Goal: Information Seeking & Learning: Learn about a topic

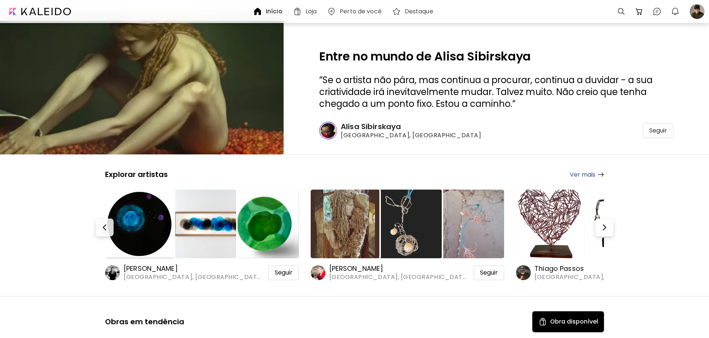
click at [620, 13] on div at bounding box center [621, 11] width 15 height 15
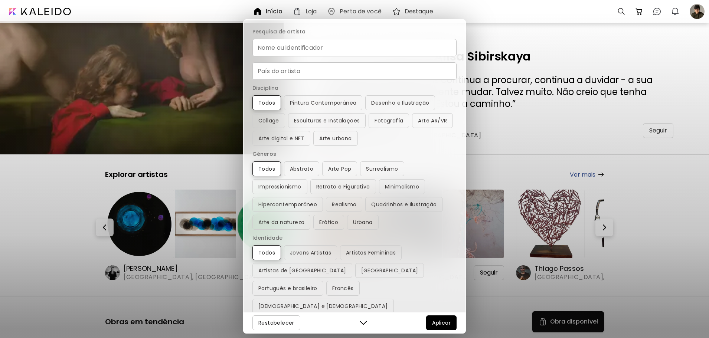
click at [336, 54] on input "Nome ou identificador" at bounding box center [354, 47] width 204 height 17
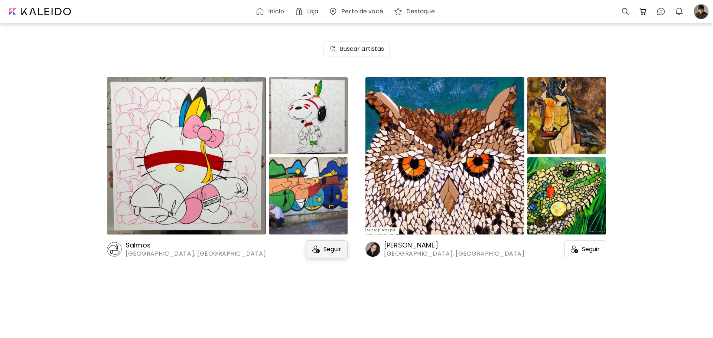
click at [329, 254] on div "Seguir" at bounding box center [327, 250] width 42 height 18
click at [129, 248] on h6 "Salmos" at bounding box center [196, 245] width 140 height 9
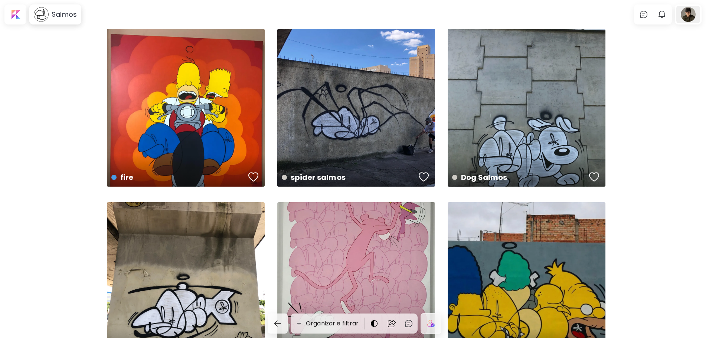
click at [694, 19] on div at bounding box center [689, 14] width 24 height 17
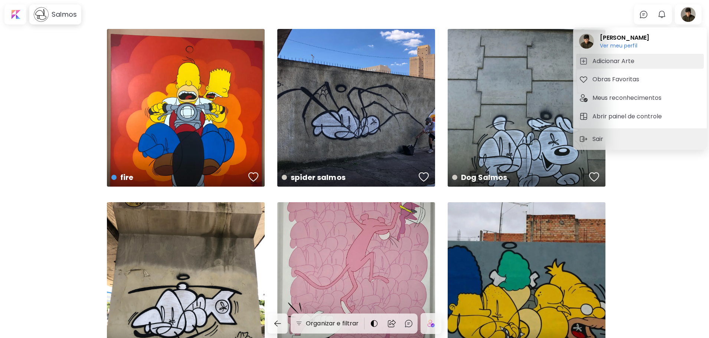
click at [653, 63] on span "Adicionar Arte" at bounding box center [640, 61] width 122 height 9
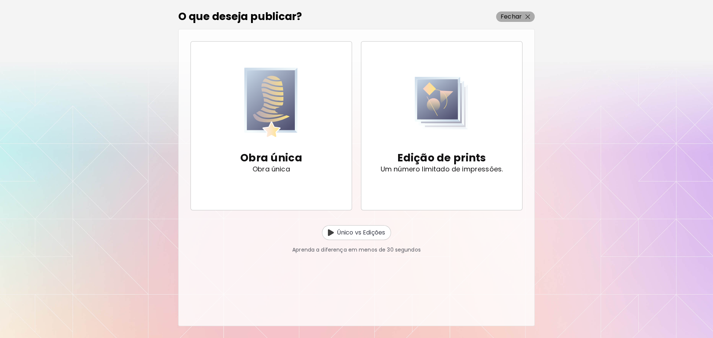
click at [515, 15] on p "Fechar" at bounding box center [511, 16] width 21 height 9
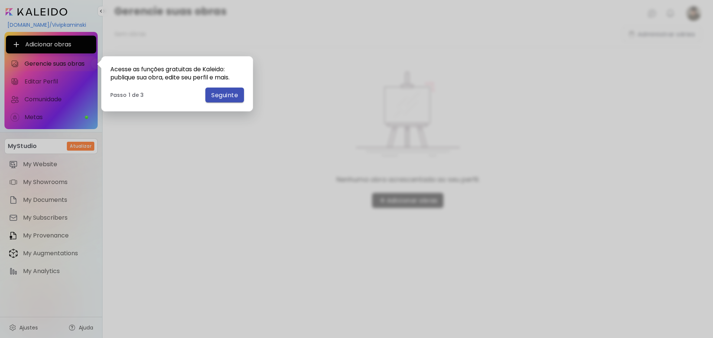
click at [221, 95] on span "Seguinte" at bounding box center [224, 95] width 27 height 8
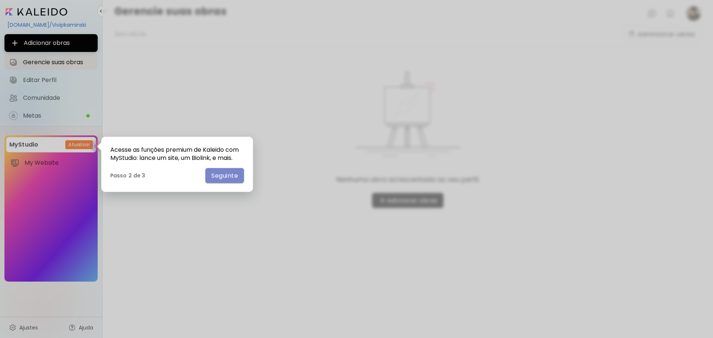
click at [212, 179] on span "Seguinte" at bounding box center [224, 176] width 27 height 8
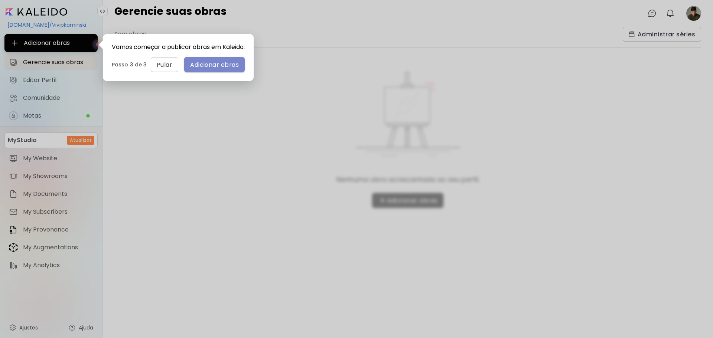
click at [228, 69] on span "Adicionar obras" at bounding box center [214, 65] width 49 height 8
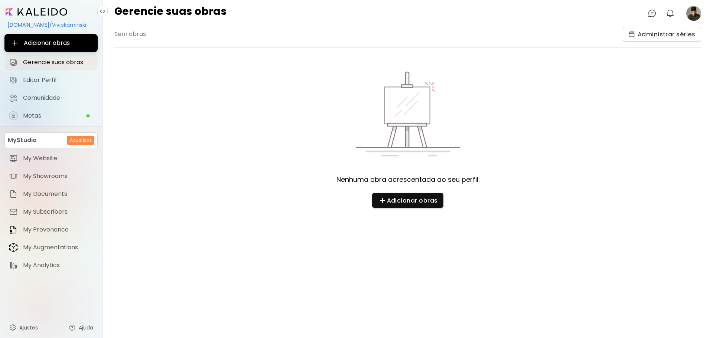
click at [691, 9] on image at bounding box center [693, 13] width 15 height 15
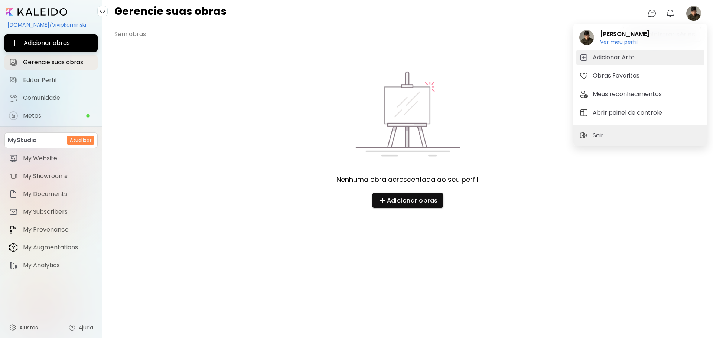
click at [639, 51] on button "Adicionar Arte" at bounding box center [640, 57] width 128 height 15
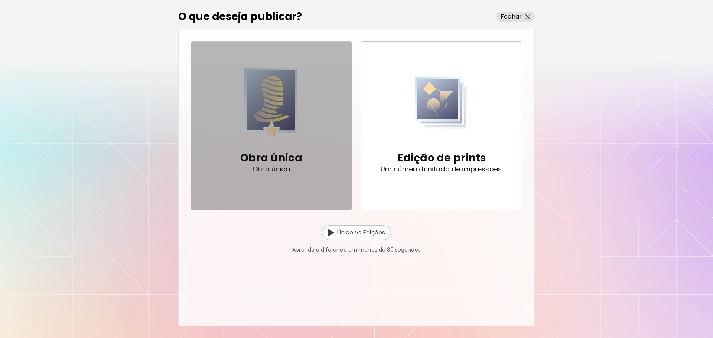
click at [294, 115] on img "button" at bounding box center [270, 103] width 53 height 72
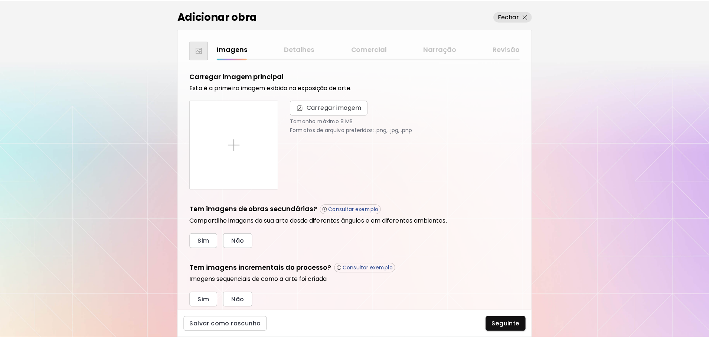
scroll to position [23, 0]
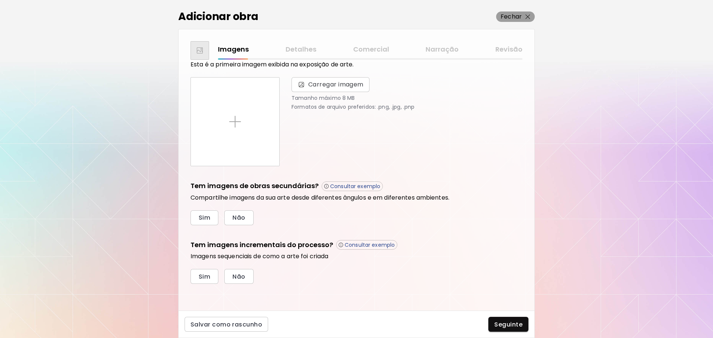
click at [523, 17] on span "Fechar" at bounding box center [516, 16] width 30 height 9
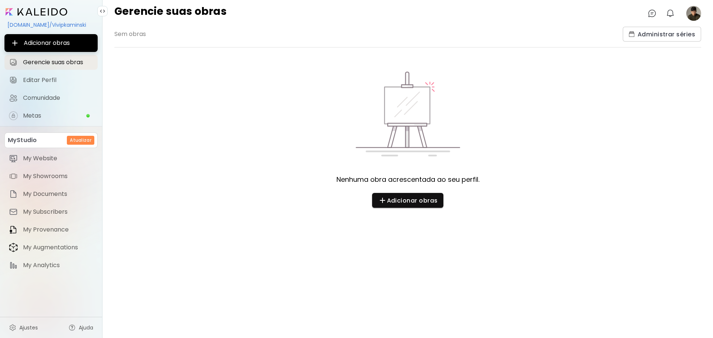
click at [700, 14] on image at bounding box center [693, 13] width 15 height 15
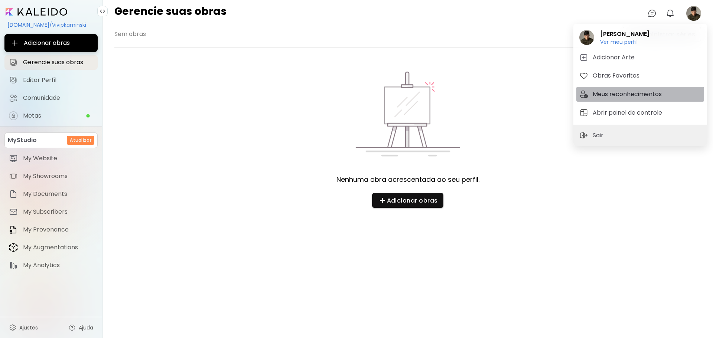
click at [613, 90] on h5 "Meus reconhecimentos" at bounding box center [628, 94] width 71 height 9
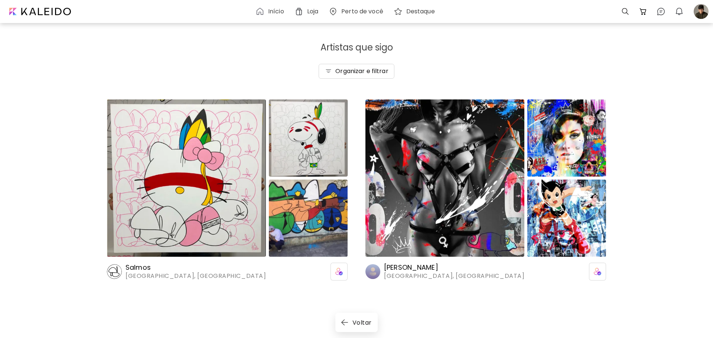
click at [476, 163] on img at bounding box center [444, 178] width 159 height 157
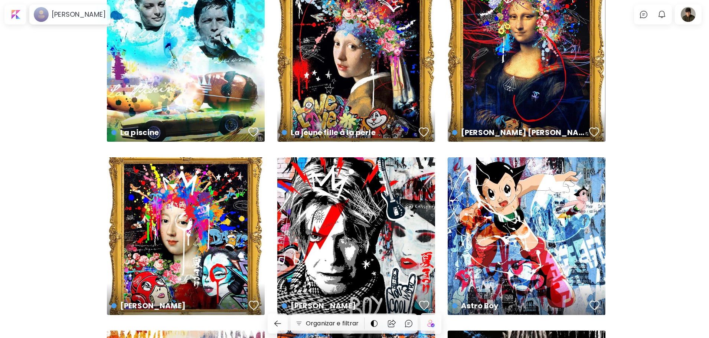
scroll to position [408, 0]
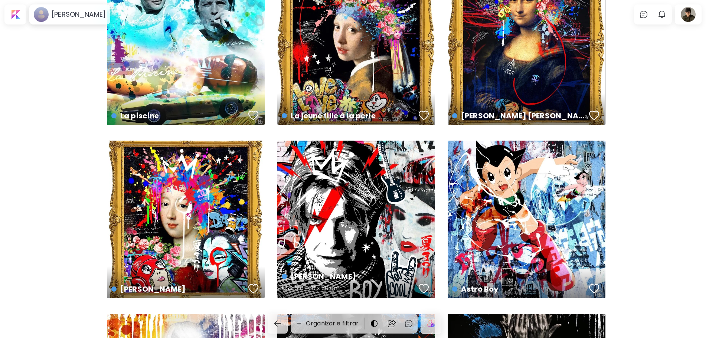
click at [381, 154] on div "[PERSON_NAME] US$ 516 | 30 x 30 cm" at bounding box center [356, 220] width 158 height 158
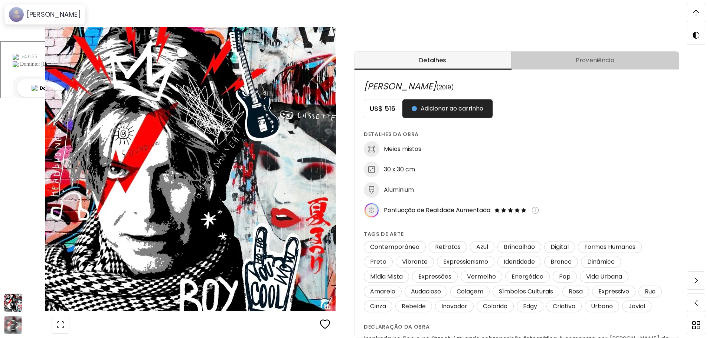
click at [550, 63] on span "Proveniência" at bounding box center [595, 60] width 159 height 9
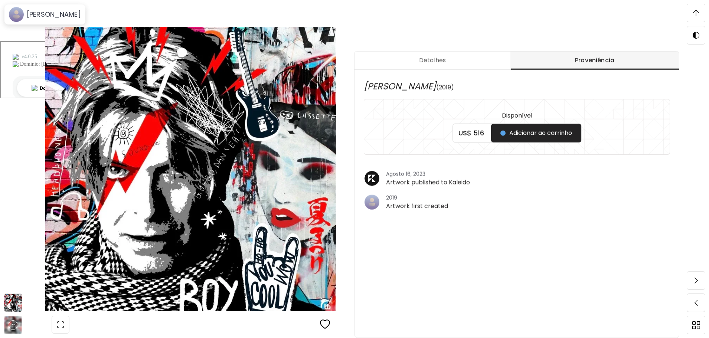
click at [452, 66] on button "Detalhes" at bounding box center [433, 61] width 156 height 18
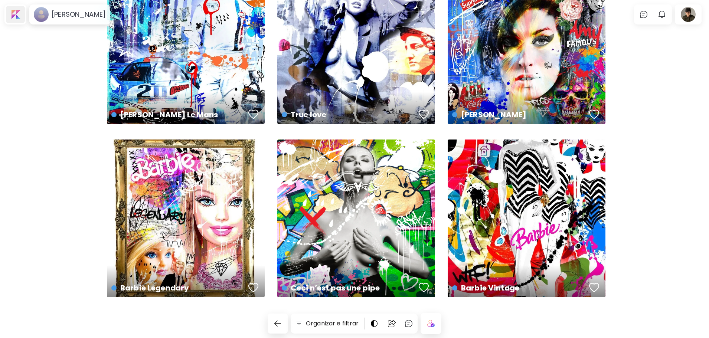
click at [15, 15] on div at bounding box center [15, 14] width 19 height 17
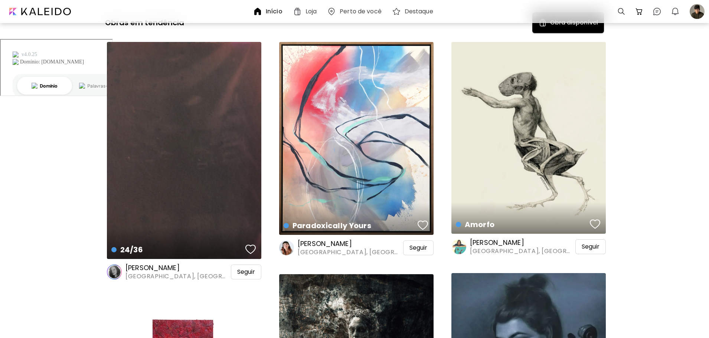
scroll to position [297, 0]
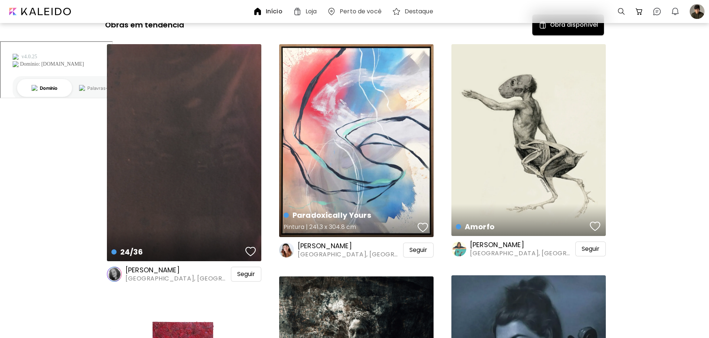
click at [397, 127] on div "Paradoxically Yours Pintura | 241.3 x 304.8 cm" at bounding box center [356, 140] width 154 height 193
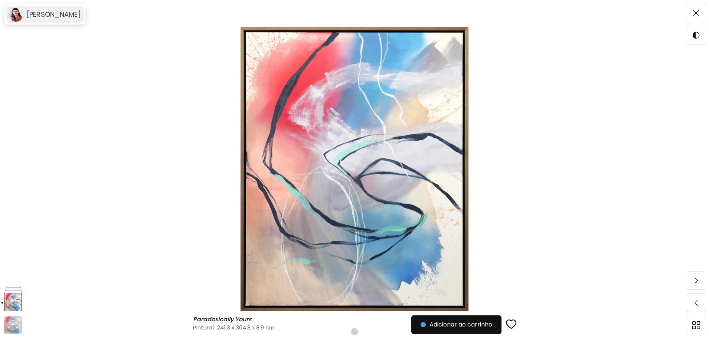
click at [57, 15] on h6 "[PERSON_NAME]" at bounding box center [54, 14] width 54 height 9
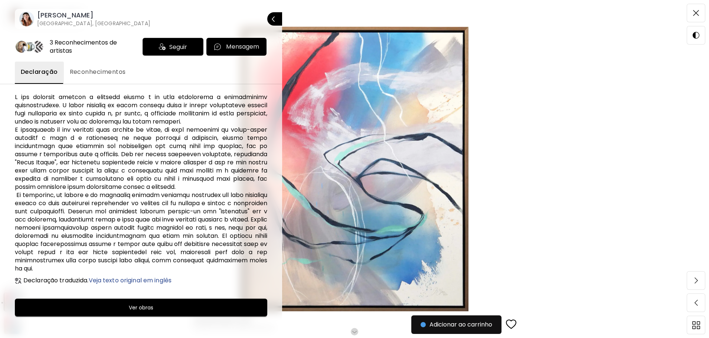
click at [151, 45] on div "Seguir" at bounding box center [173, 47] width 61 height 18
click at [84, 16] on h6 "[PERSON_NAME]" at bounding box center [93, 15] width 113 height 9
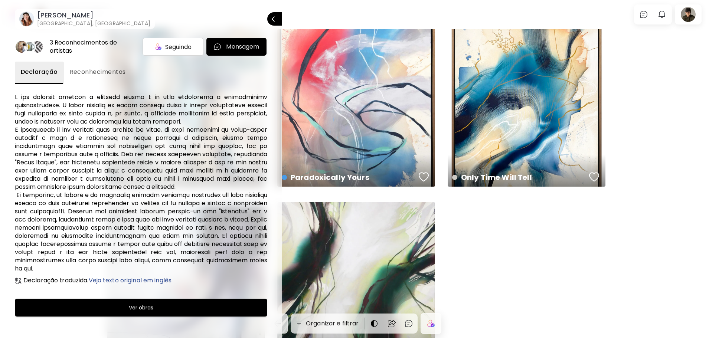
click at [532, 229] on div at bounding box center [354, 169] width 709 height 338
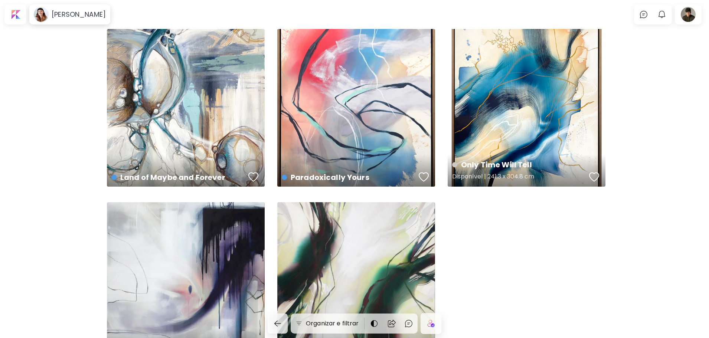
click at [553, 106] on div "Only Time Will Tell Disponível | 241.3 x 304.8 cm" at bounding box center [527, 108] width 158 height 158
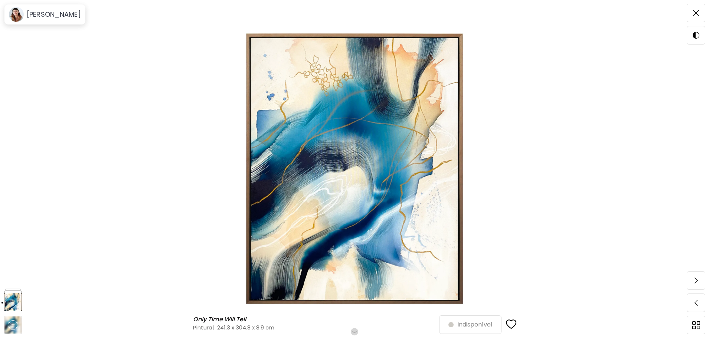
click at [377, 119] on img at bounding box center [354, 169] width 647 height 285
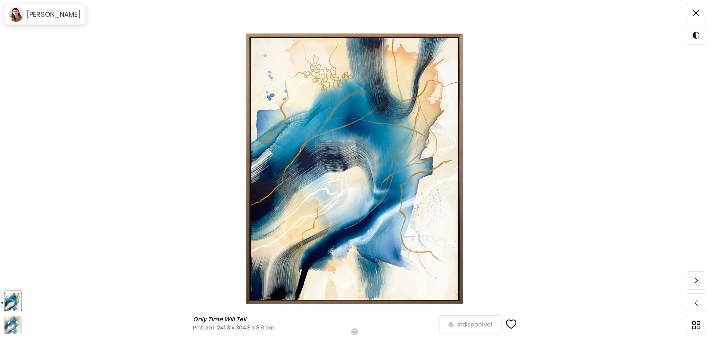
click at [359, 333] on h6 "Role para mais" at bounding box center [355, 332] width 38 height 6
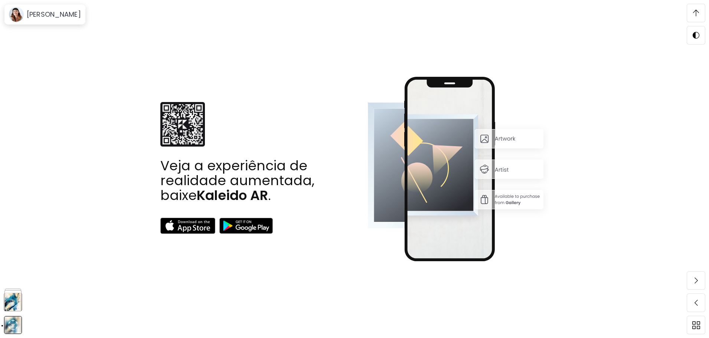
scroll to position [2060, 0]
click at [24, 14] on div "[PERSON_NAME]" at bounding box center [52, 14] width 57 height 9
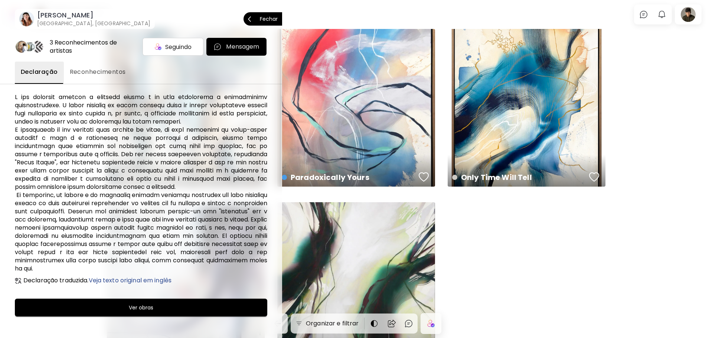
click at [272, 19] on p "Fechar" at bounding box center [269, 18] width 18 height 5
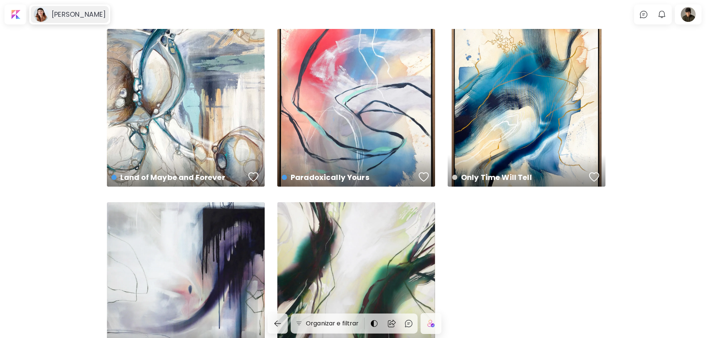
click at [42, 14] on image at bounding box center [41, 14] width 15 height 15
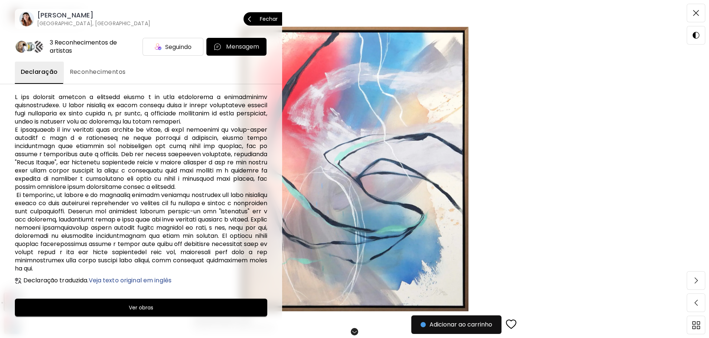
click at [274, 17] on p "Fechar" at bounding box center [269, 18] width 18 height 5
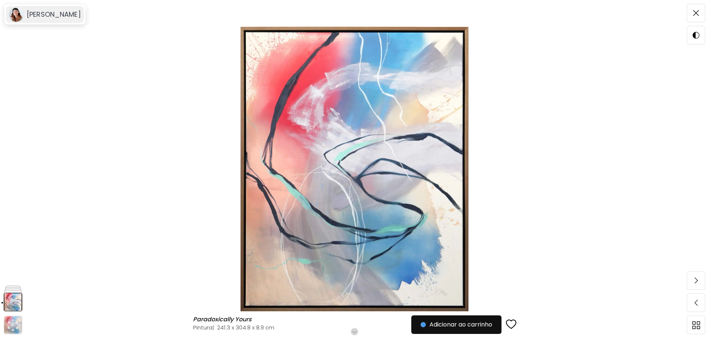
click at [56, 15] on h6 "[PERSON_NAME]" at bounding box center [54, 14] width 54 height 9
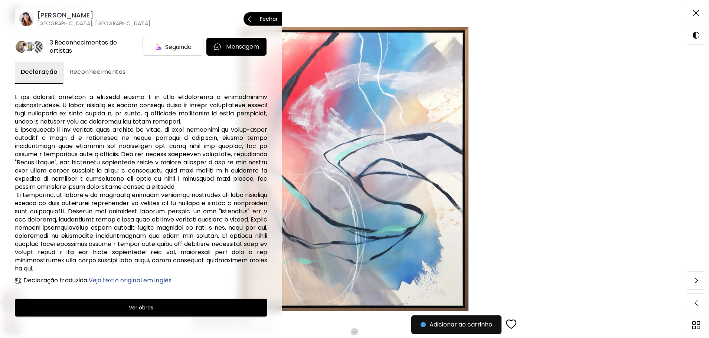
click at [265, 15] on span "Fechar" at bounding box center [263, 19] width 30 height 16
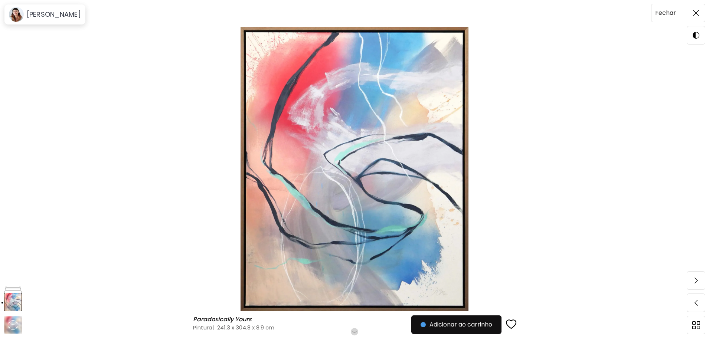
click at [700, 16] on span at bounding box center [696, 13] width 16 height 16
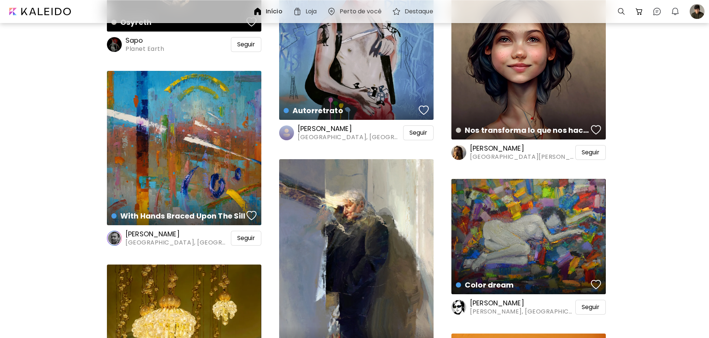
scroll to position [4306, 0]
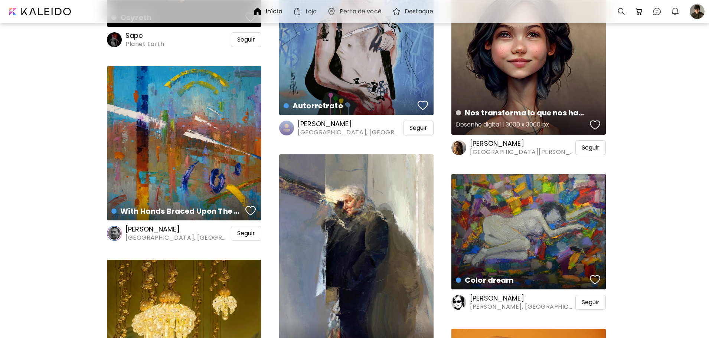
click at [552, 52] on div "Nos transforma lo que nos hace sentir Desenho digital | 3000 x 3000 px" at bounding box center [529, 57] width 154 height 154
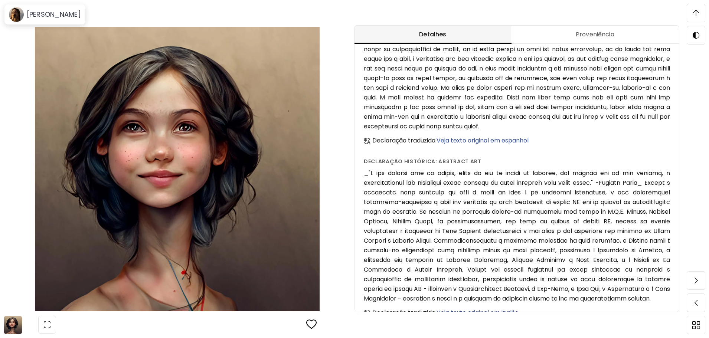
scroll to position [527, 0]
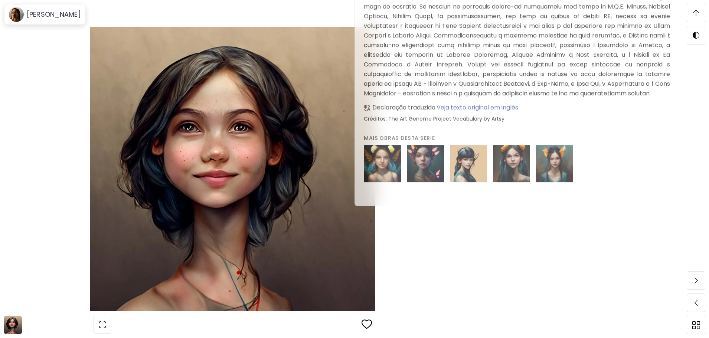
click at [43, 16] on h6 "[PERSON_NAME]" at bounding box center [54, 14] width 54 height 9
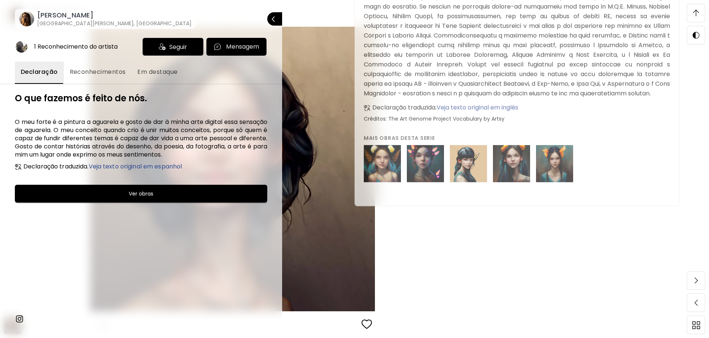
click at [70, 17] on h6 "[PERSON_NAME]" at bounding box center [114, 15] width 154 height 9
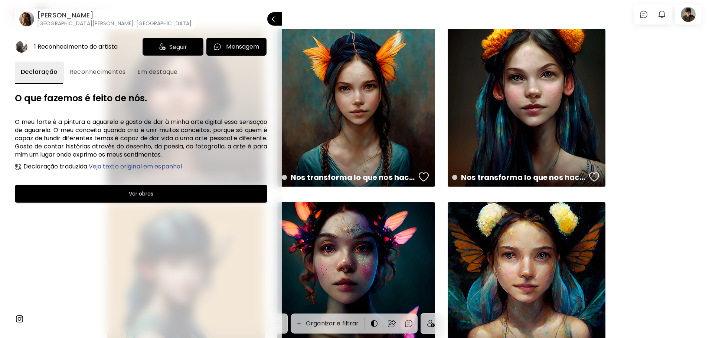
click at [658, 180] on div at bounding box center [354, 169] width 709 height 338
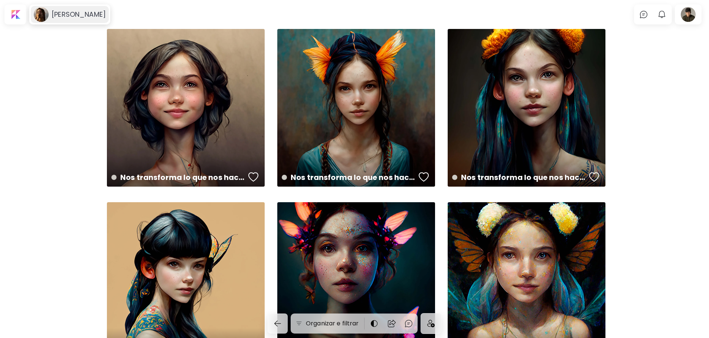
click at [56, 16] on h6 "[PERSON_NAME]" at bounding box center [79, 14] width 54 height 9
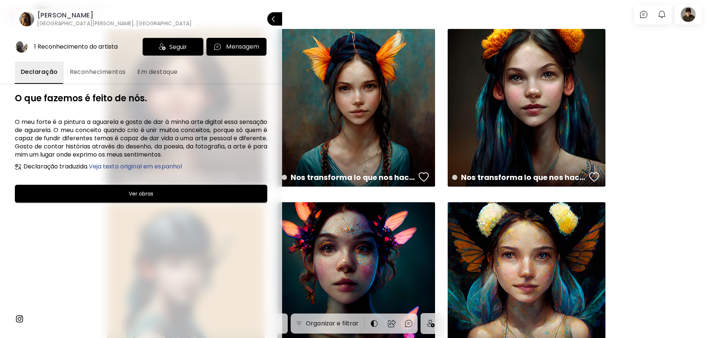
click at [164, 45] on img at bounding box center [162, 46] width 7 height 7
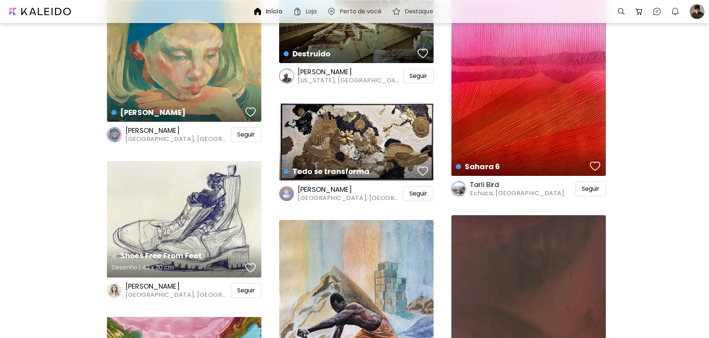
click at [222, 194] on div "Shoes Free From Feet Desenho | 42 x 30 cm" at bounding box center [184, 219] width 154 height 117
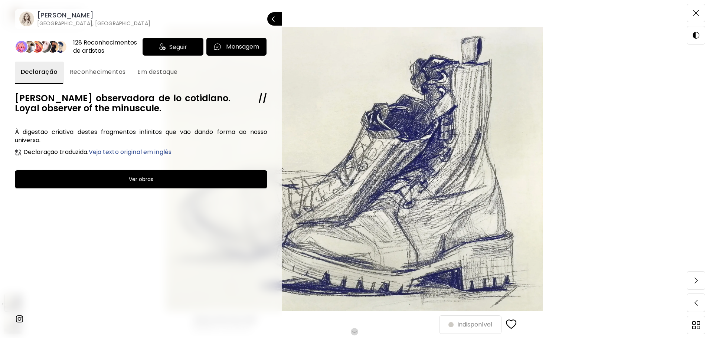
click at [173, 49] on span "Seguir" at bounding box center [178, 46] width 18 height 9
click at [118, 73] on span "Reconhecimentos" at bounding box center [98, 72] width 56 height 9
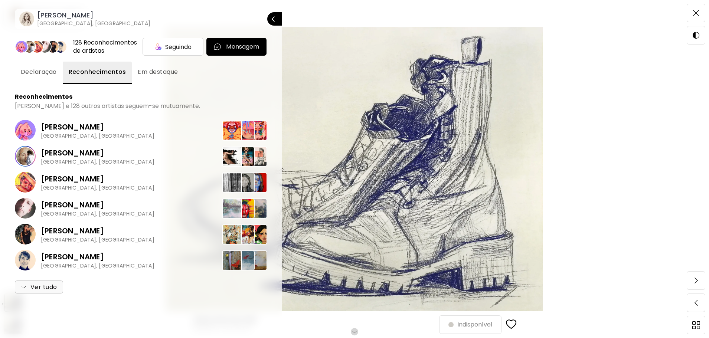
click at [144, 72] on span "Em destaque" at bounding box center [158, 72] width 40 height 9
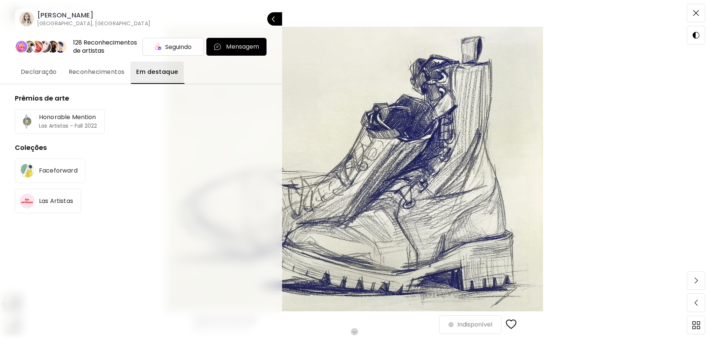
click at [40, 13] on h6 "[PERSON_NAME]" at bounding box center [93, 15] width 113 height 9
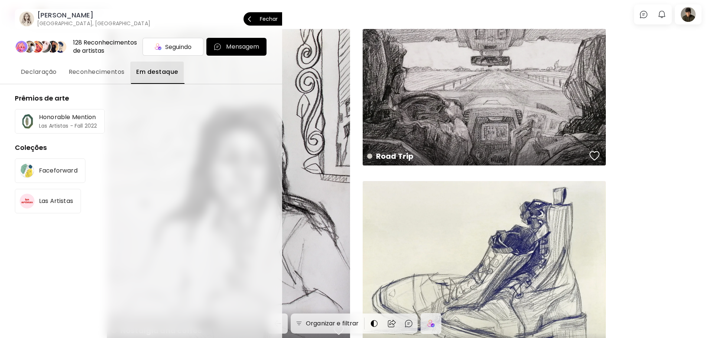
click at [270, 17] on p "Fechar" at bounding box center [269, 18] width 18 height 5
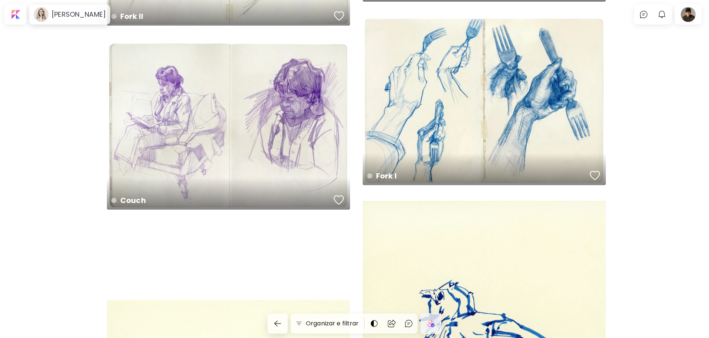
scroll to position [1174, 0]
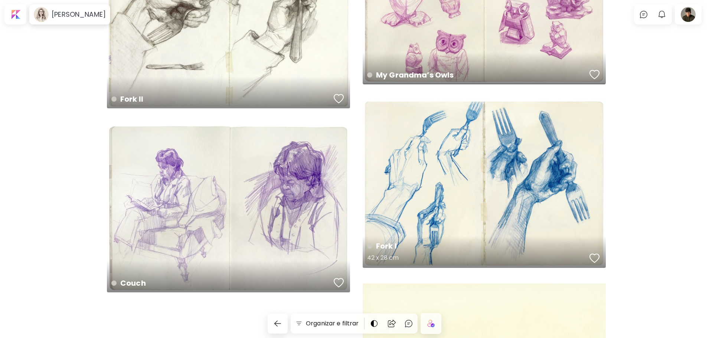
click at [503, 163] on div "Fork I 42 x 28 cm" at bounding box center [484, 184] width 243 height 168
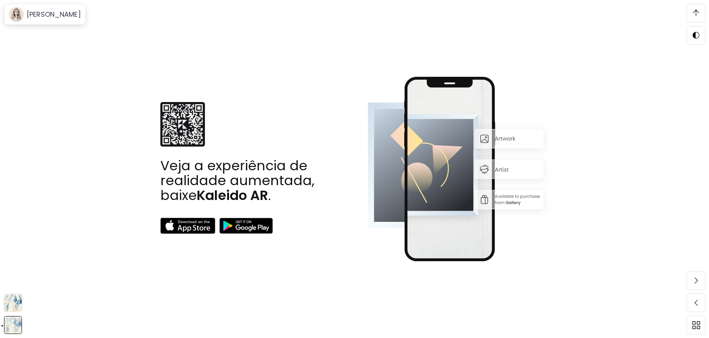
scroll to position [1485, 0]
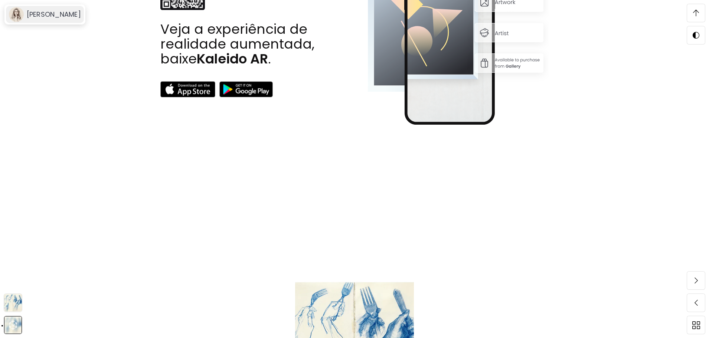
click at [39, 22] on div "[PERSON_NAME]" at bounding box center [45, 14] width 78 height 17
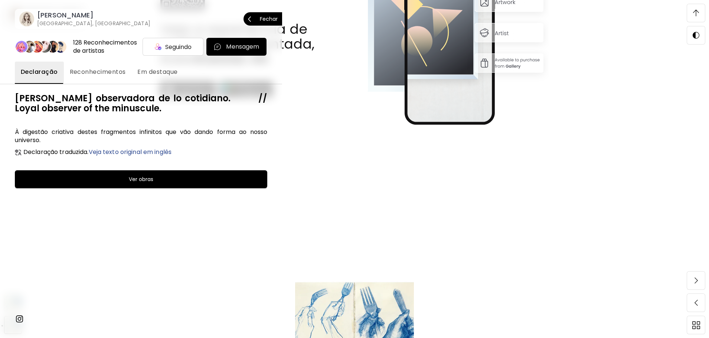
click at [39, 22] on h6 "[GEOGRAPHIC_DATA], [GEOGRAPHIC_DATA]" at bounding box center [93, 23] width 113 height 7
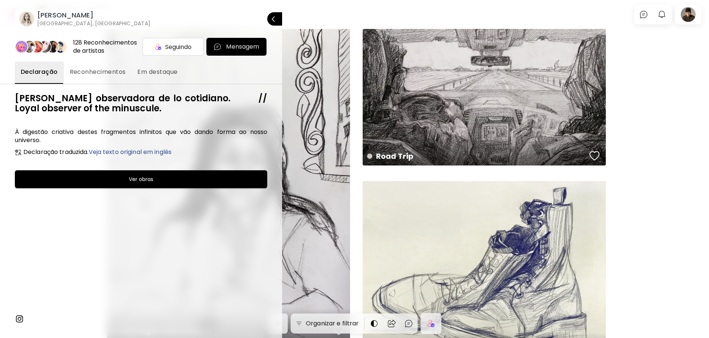
click at [648, 149] on div at bounding box center [354, 169] width 709 height 338
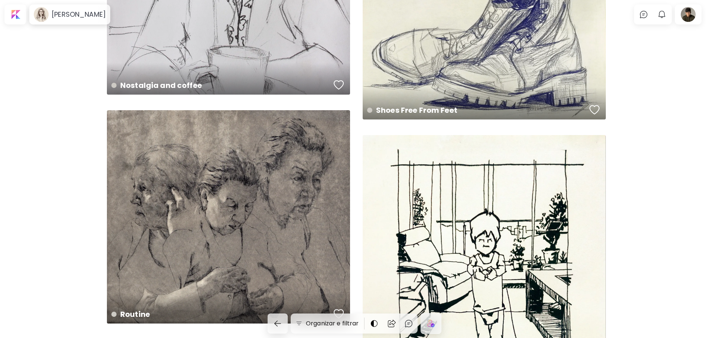
scroll to position [408, 0]
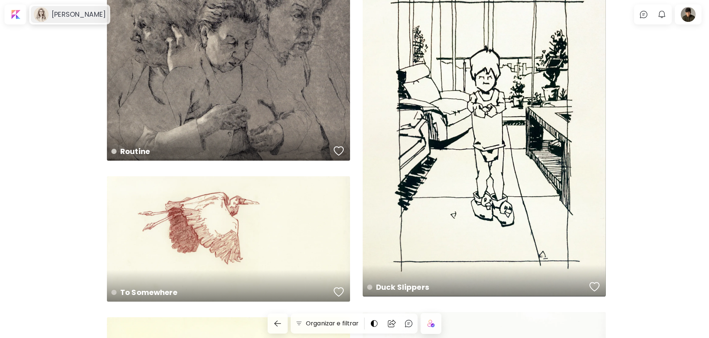
click at [63, 8] on div "[PERSON_NAME]" at bounding box center [70, 14] width 78 height 17
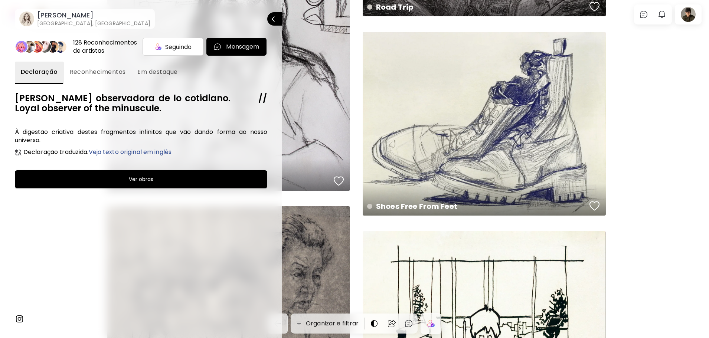
scroll to position [149, 0]
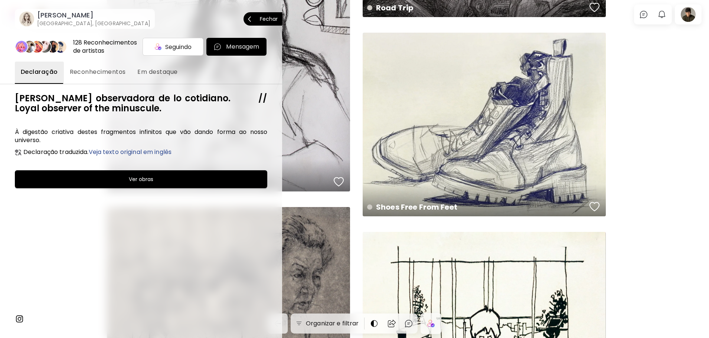
click at [269, 16] on p "Fechar" at bounding box center [269, 18] width 18 height 5
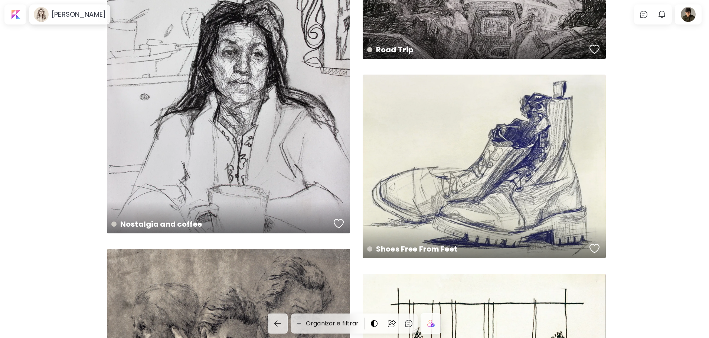
scroll to position [0, 0]
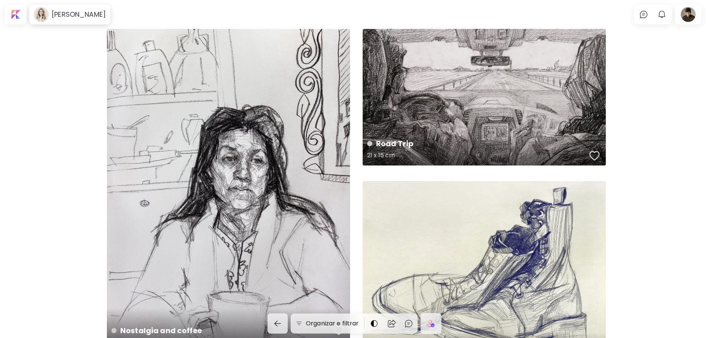
click at [488, 110] on div "Road Trip 21 x 15 cm" at bounding box center [484, 97] width 243 height 137
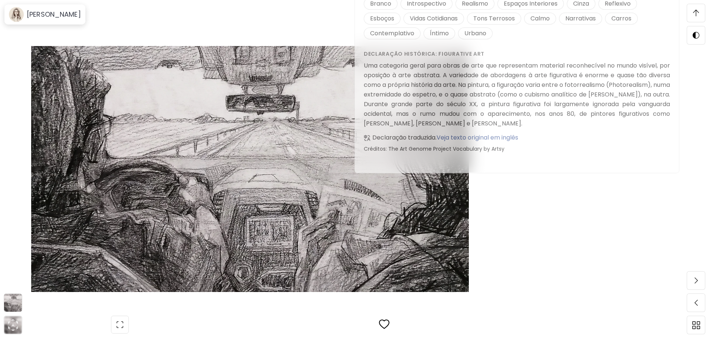
scroll to position [965, 0]
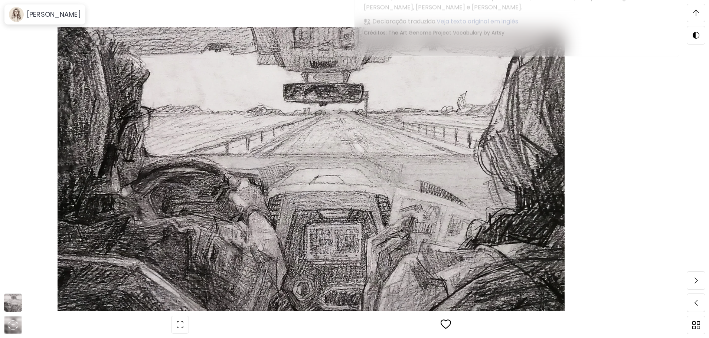
click at [688, 17] on div at bounding box center [696, 13] width 18 height 18
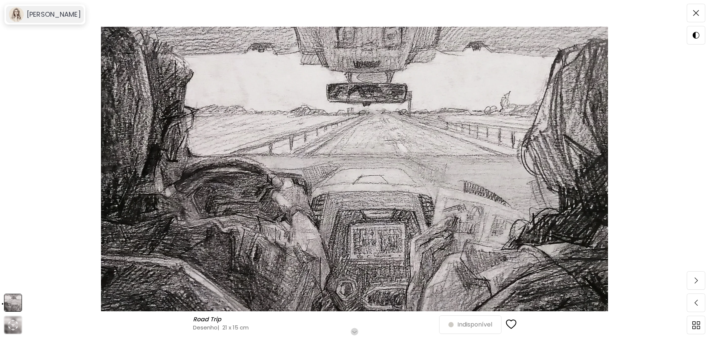
click at [20, 12] on image at bounding box center [16, 14] width 15 height 15
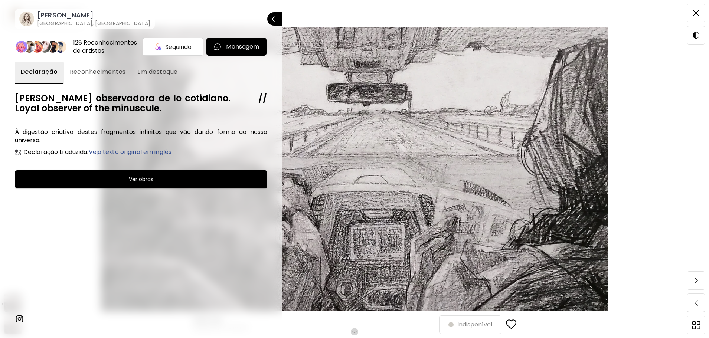
click at [235, 15] on div "[PERSON_NAME] [PERSON_NAME], [GEOGRAPHIC_DATA] Fechar" at bounding box center [141, 11] width 282 height 35
click at [270, 17] on p "Fechar" at bounding box center [269, 18] width 18 height 5
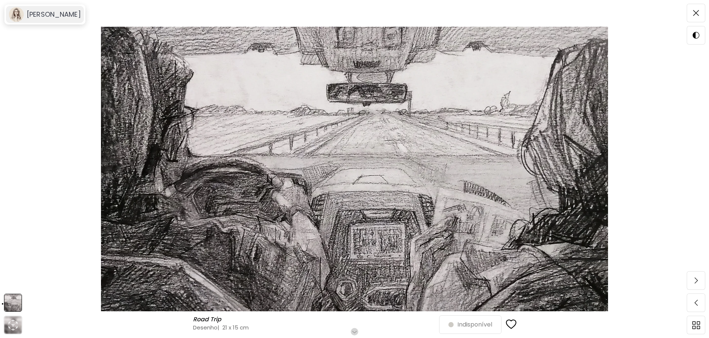
click at [14, 19] on image at bounding box center [16, 14] width 15 height 15
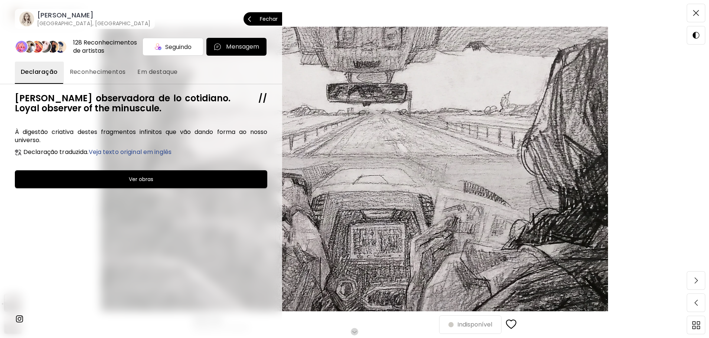
click at [55, 19] on h6 "[PERSON_NAME]" at bounding box center [93, 15] width 113 height 9
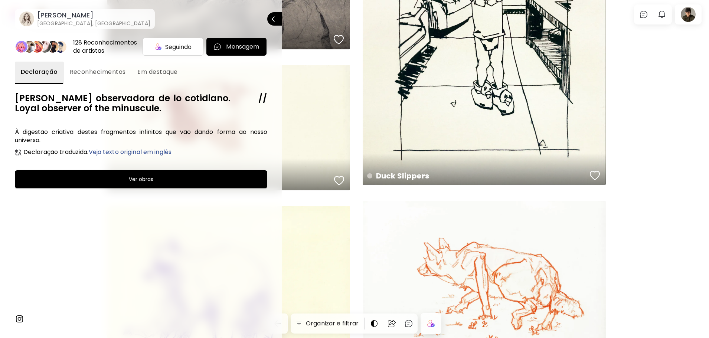
click at [656, 228] on div at bounding box center [354, 169] width 709 height 338
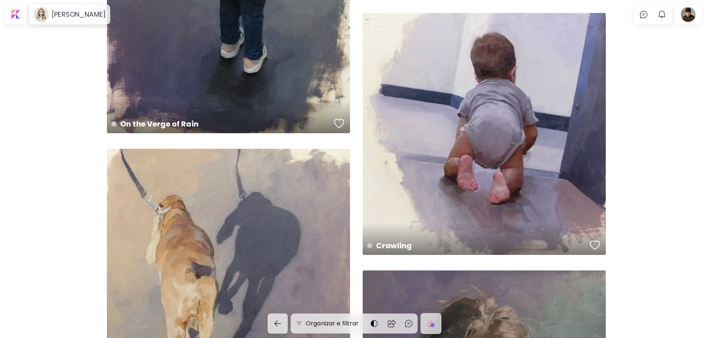
scroll to position [4702, 0]
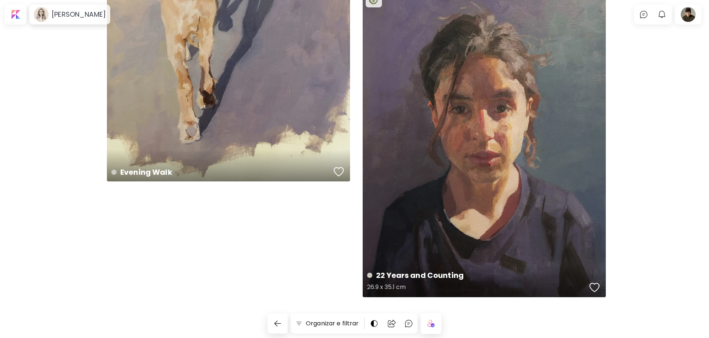
click at [538, 134] on div "22 Years and Counting 26.9 x 35.1 cm" at bounding box center [484, 142] width 243 height 310
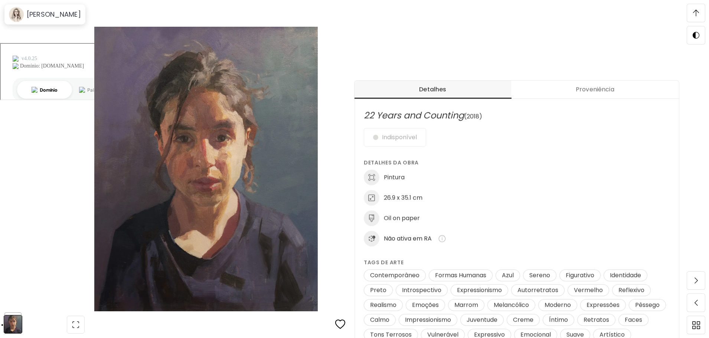
scroll to position [297, 0]
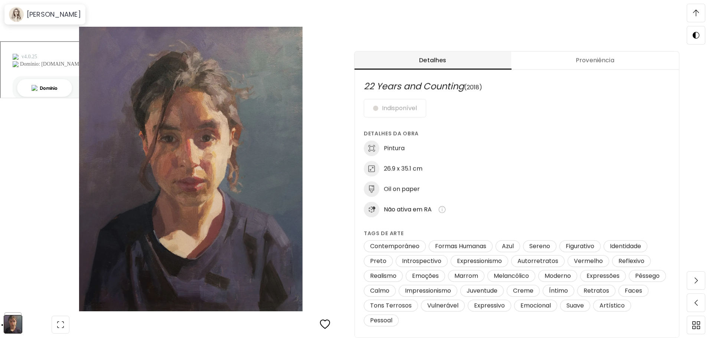
click at [16, 69] on div "22 Years and Counting 22 Years and Counting Pintura | 26.9 x 35.1 cm Role para …" at bounding box center [191, 169] width 382 height 338
click at [29, 18] on h6 "[PERSON_NAME]" at bounding box center [54, 14] width 54 height 9
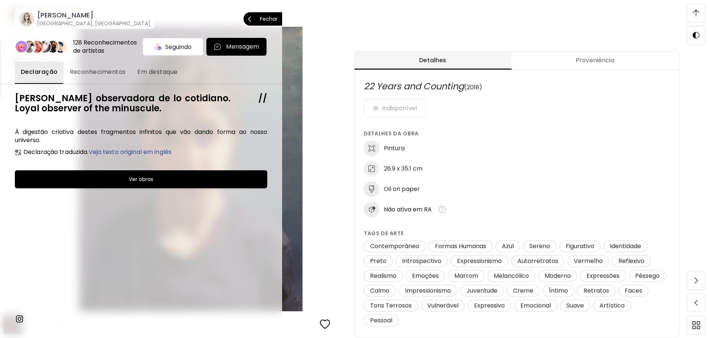
click at [261, 14] on span "Fechar" at bounding box center [263, 19] width 30 height 16
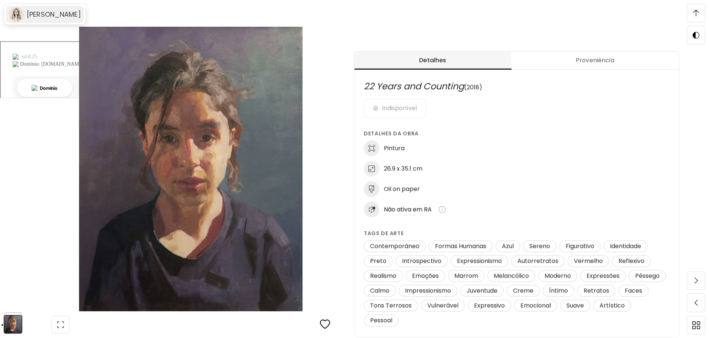
click at [32, 20] on div "[PERSON_NAME]" at bounding box center [45, 14] width 78 height 17
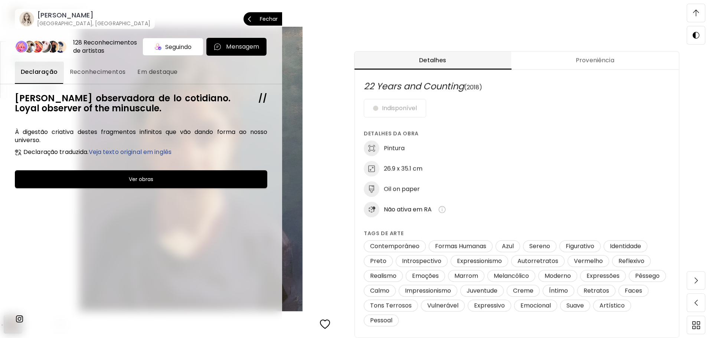
click at [46, 18] on h6 "[PERSON_NAME]" at bounding box center [93, 15] width 113 height 9
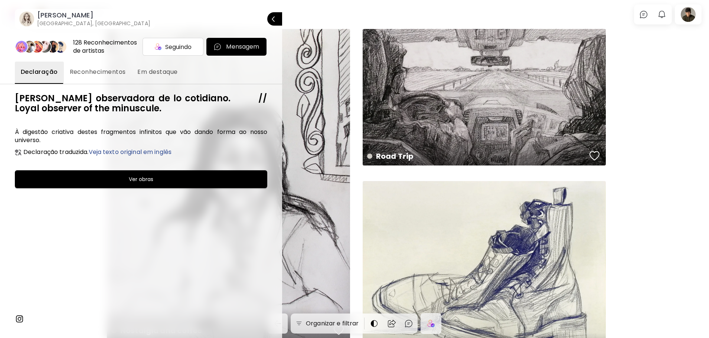
click at [41, 47] on image at bounding box center [37, 47] width 12 height 12
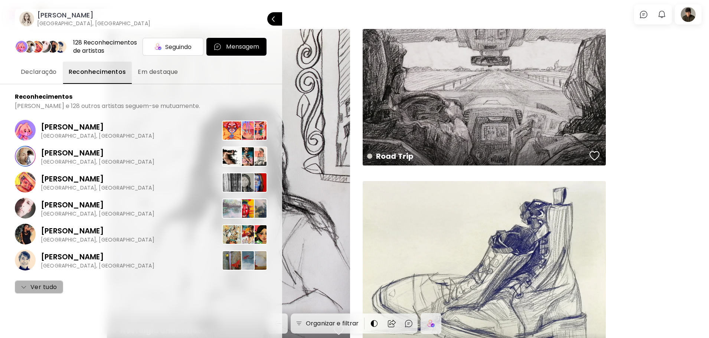
click at [49, 284] on span "Ver tudo" at bounding box center [39, 287] width 36 height 9
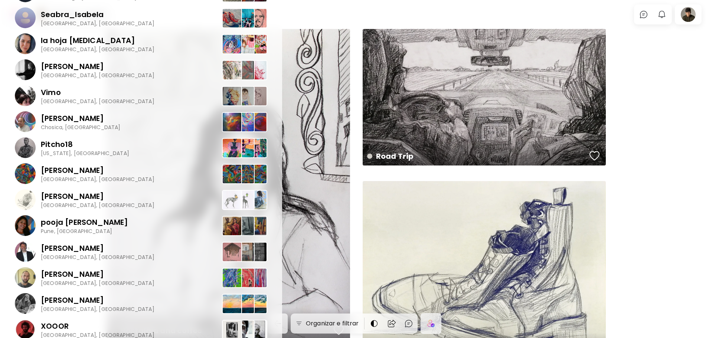
scroll to position [334, 0]
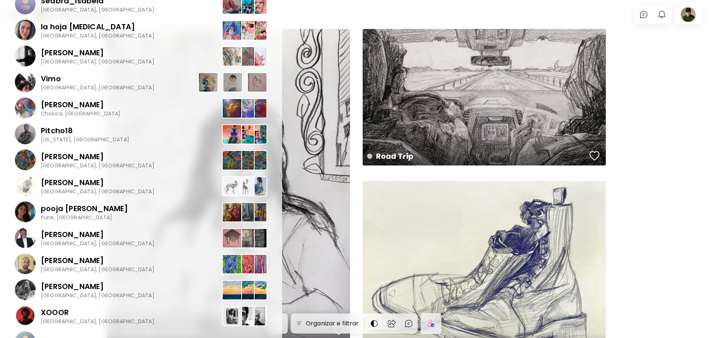
click at [255, 89] on img at bounding box center [257, 82] width 20 height 20
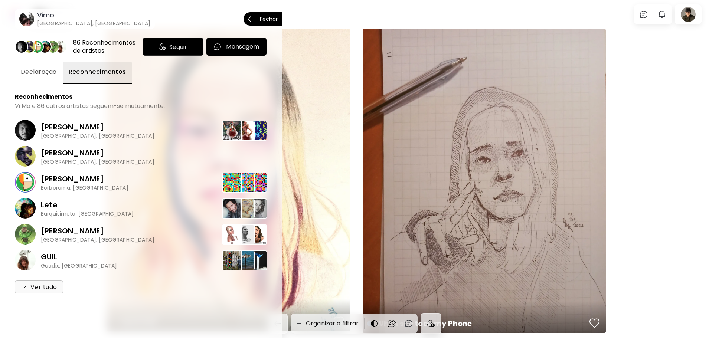
click at [275, 17] on p "Fechar" at bounding box center [269, 18] width 18 height 5
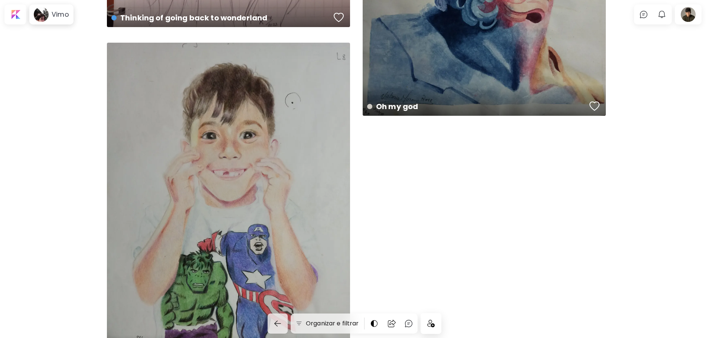
scroll to position [601, 0]
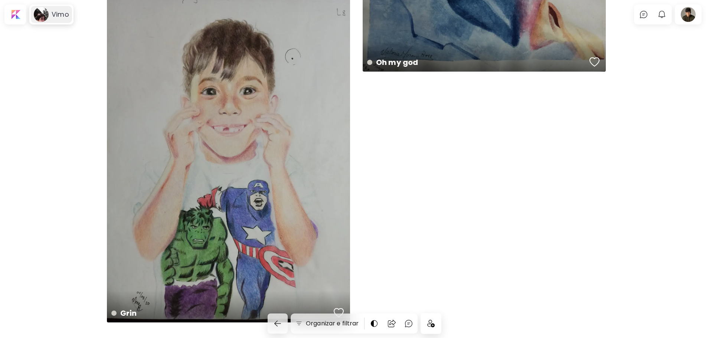
click at [49, 14] on div "Vimo" at bounding box center [59, 14] width 20 height 9
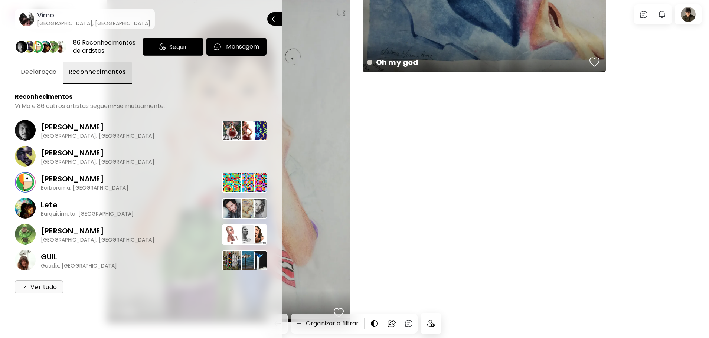
click at [163, 51] on div "Seguir" at bounding box center [173, 47] width 61 height 18
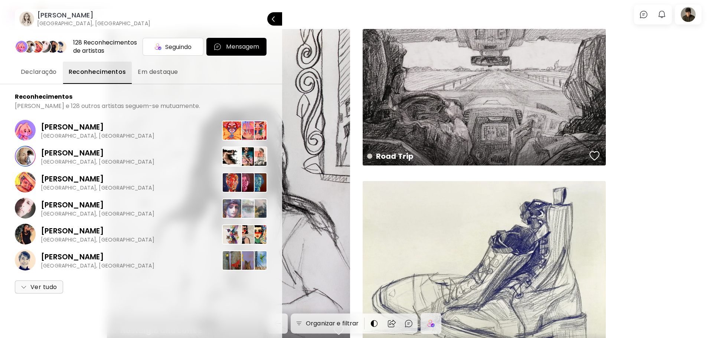
click at [37, 283] on span "Ver tudo" at bounding box center [39, 287] width 36 height 9
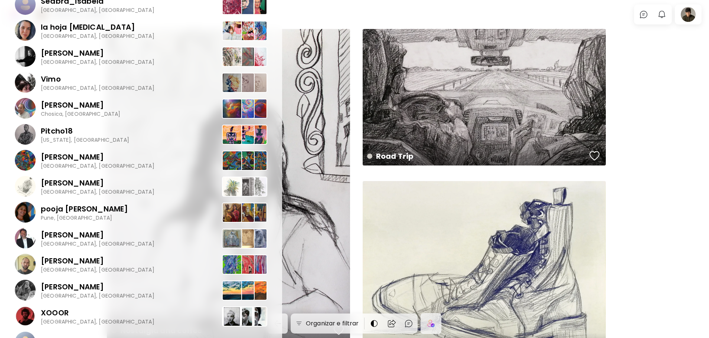
scroll to position [334, 0]
click at [255, 194] on img at bounding box center [257, 186] width 20 height 20
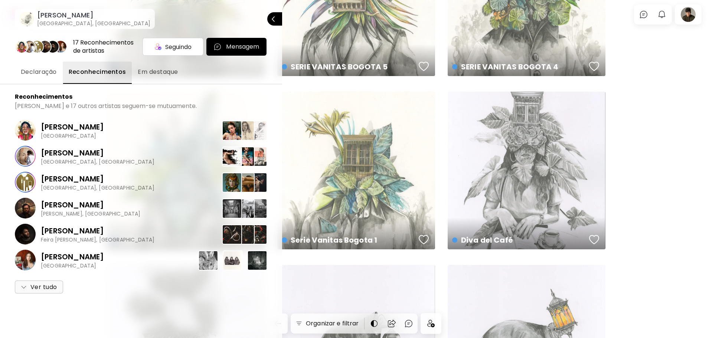
scroll to position [111, 0]
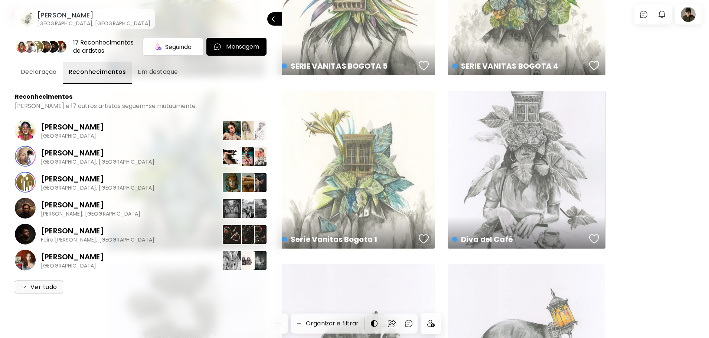
click at [36, 284] on span "Ver tudo" at bounding box center [39, 287] width 36 height 9
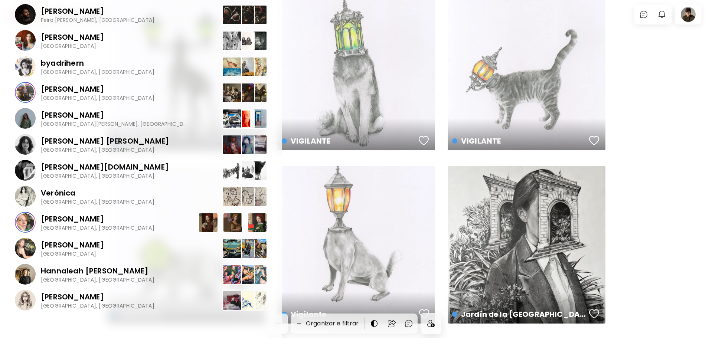
scroll to position [557, 0]
click at [248, 304] on img at bounding box center [257, 301] width 20 height 20
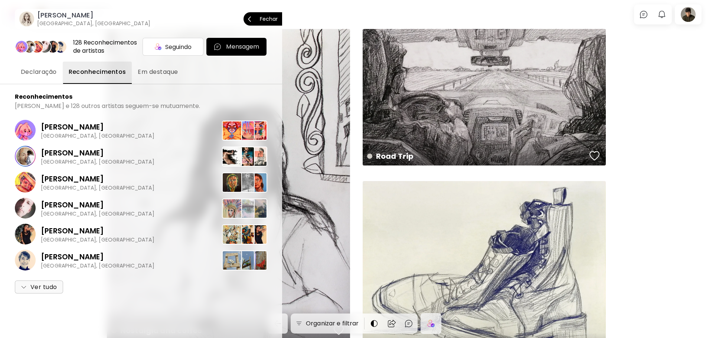
click at [273, 17] on p "Fechar" at bounding box center [269, 18] width 18 height 5
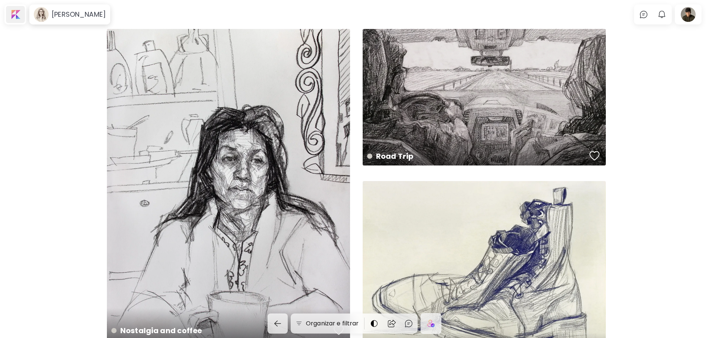
click at [19, 17] on div at bounding box center [15, 14] width 19 height 17
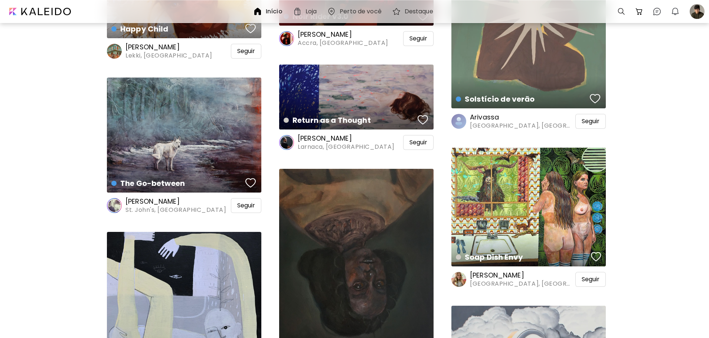
scroll to position [9320, 0]
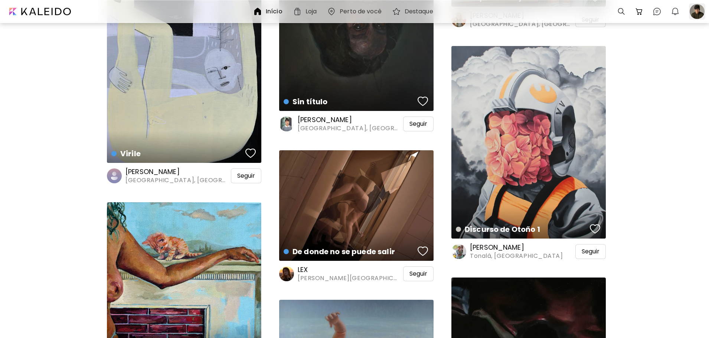
click at [692, 7] on div at bounding box center [697, 11] width 16 height 16
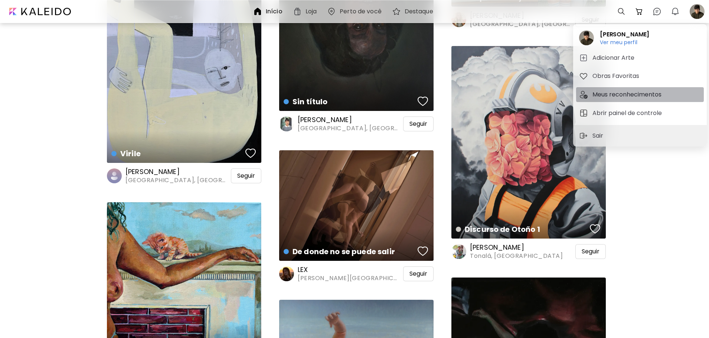
click at [635, 93] on h5 "Meus reconhecimentos" at bounding box center [628, 94] width 71 height 9
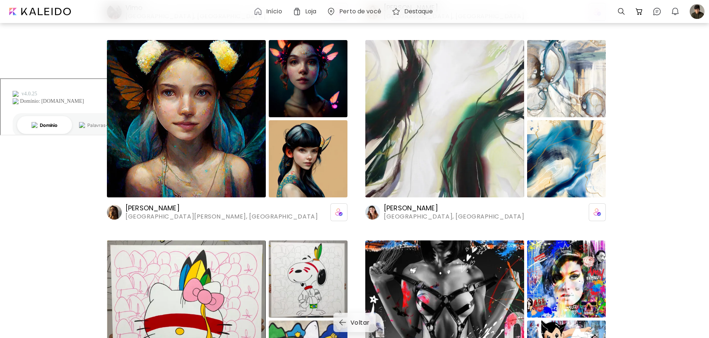
scroll to position [361, 0]
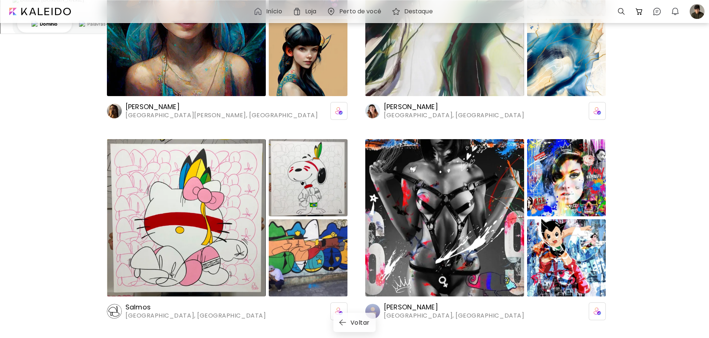
click at [171, 215] on img at bounding box center [186, 217] width 159 height 157
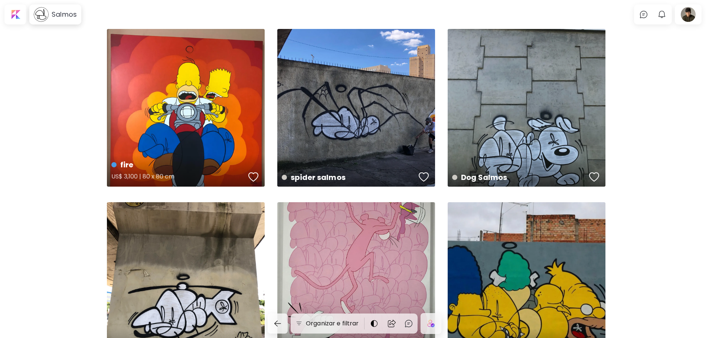
click at [225, 105] on div "fire US$ 3,100 | 80 x 80 cm" at bounding box center [186, 108] width 158 height 158
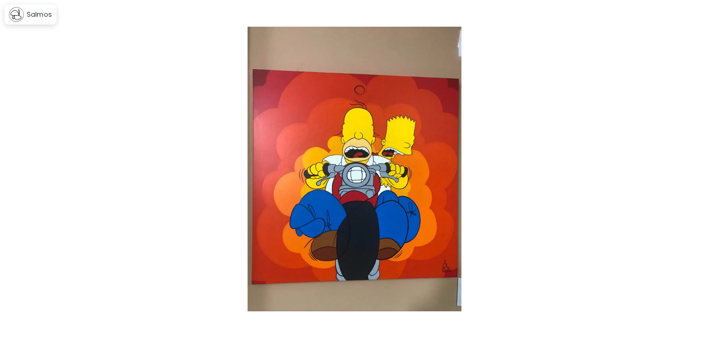
click at [667, 175] on img at bounding box center [354, 169] width 647 height 285
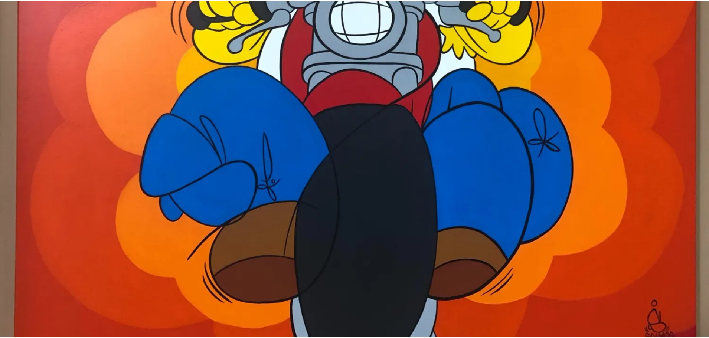
scroll to position [483, 0]
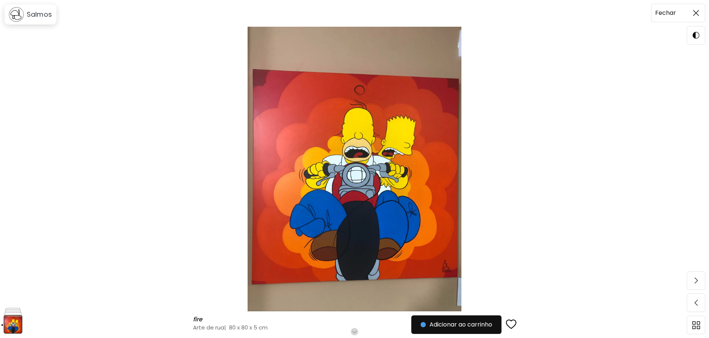
click at [702, 7] on span at bounding box center [696, 13] width 16 height 16
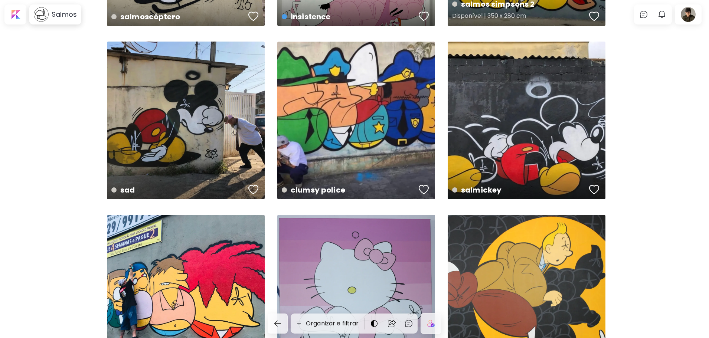
scroll to position [520, 0]
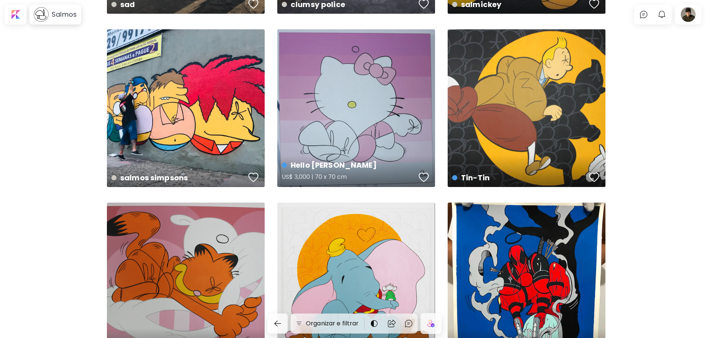
click at [410, 62] on div "Hello Salmos US$ 3,000 | 70 x 70 cm" at bounding box center [356, 108] width 158 height 158
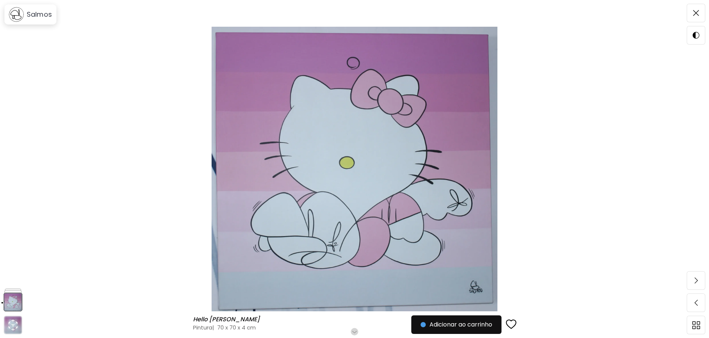
click at [593, 119] on img at bounding box center [354, 169] width 647 height 285
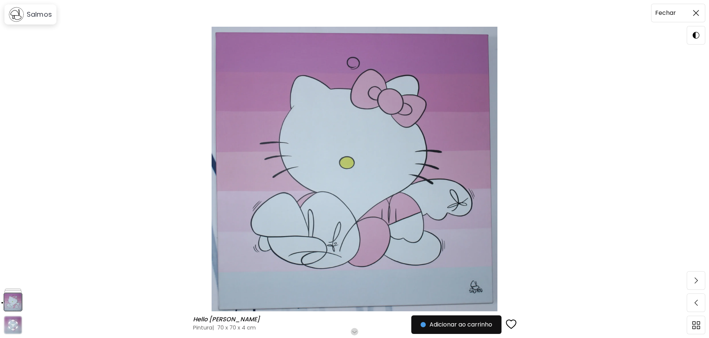
click at [691, 8] on span at bounding box center [696, 13] width 16 height 16
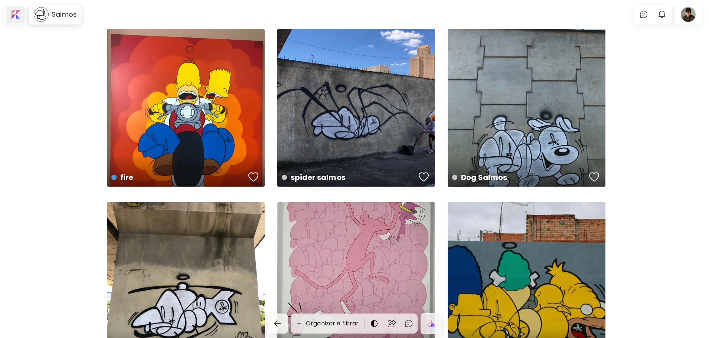
click at [18, 13] on div at bounding box center [15, 14] width 19 height 17
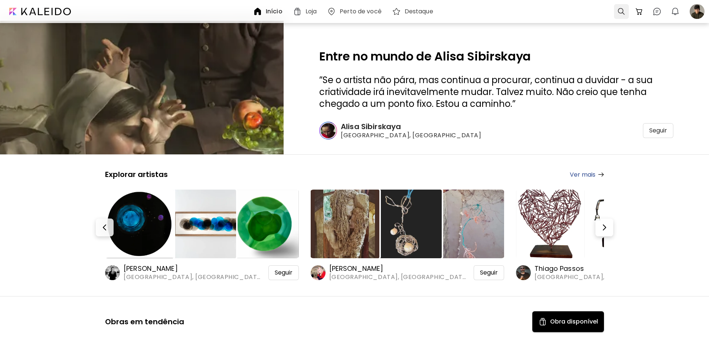
click at [623, 13] on div at bounding box center [621, 11] width 15 height 15
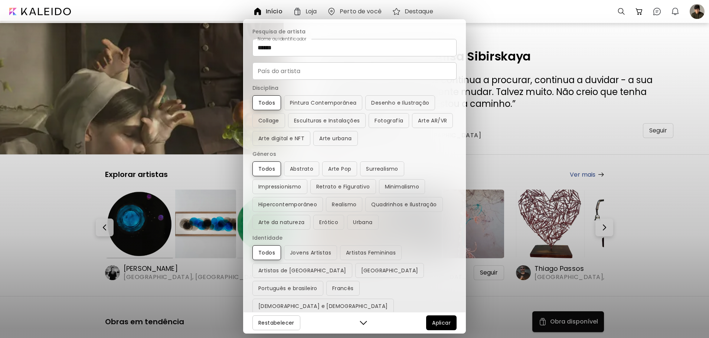
click at [359, 49] on input "******" at bounding box center [354, 47] width 204 height 17
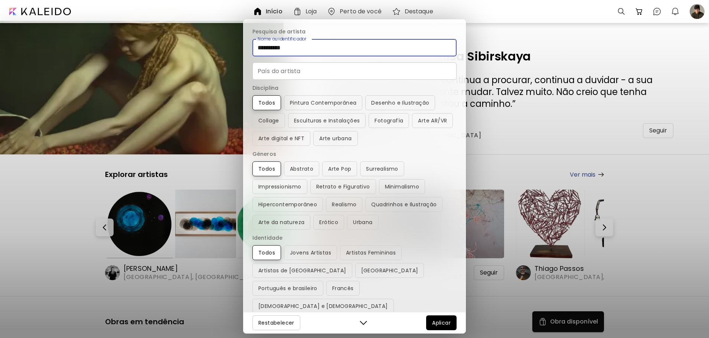
type input "**********"
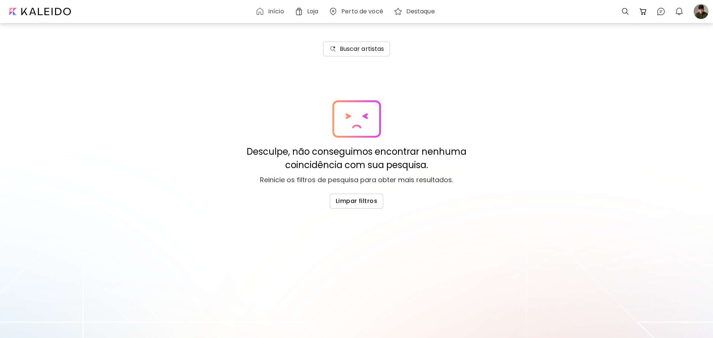
click at [357, 48] on h6 "Buscar artistas" at bounding box center [362, 49] width 45 height 9
